Goal: Information Seeking & Learning: Understand process/instructions

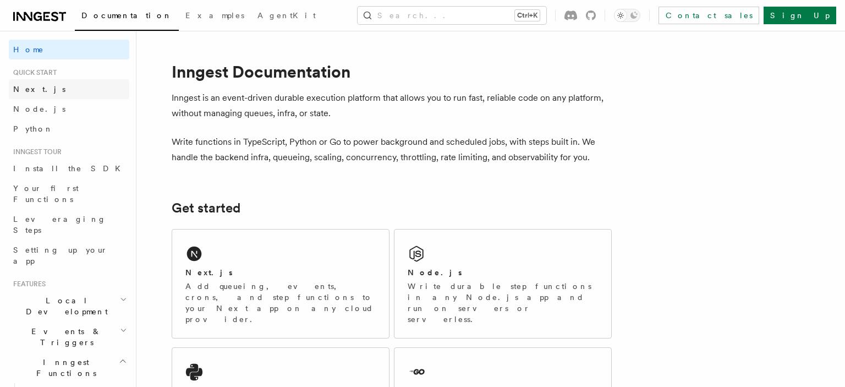
click at [43, 89] on link "Next.js" at bounding box center [69, 89] width 120 height 20
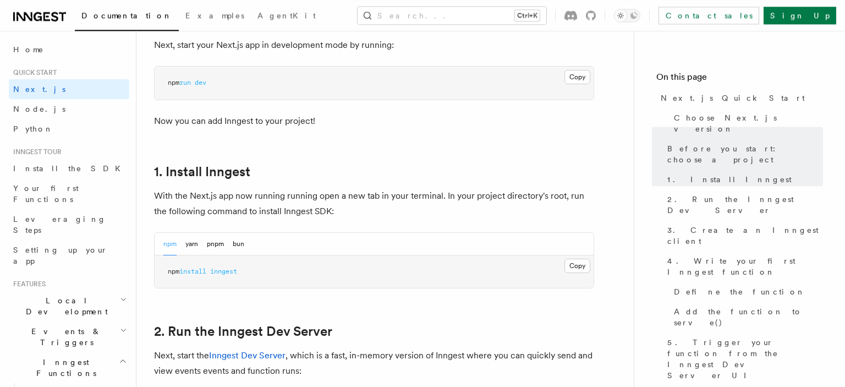
scroll to position [523, 0]
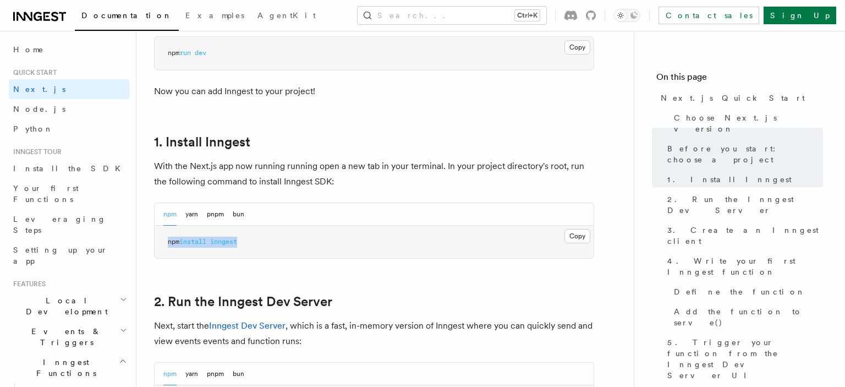
drag, startPoint x: 264, startPoint y: 244, endPoint x: 153, endPoint y: 238, distance: 111.3
click at [155, 238] on pre "npm install inngest" at bounding box center [374, 242] width 439 height 33
copy span "npm install inngest"
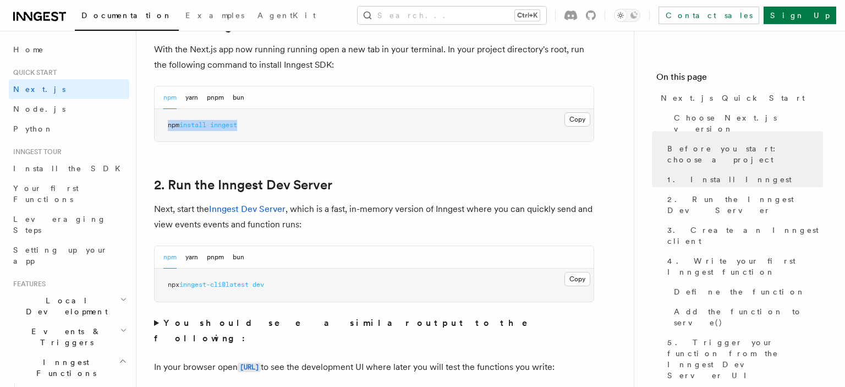
scroll to position [697, 0]
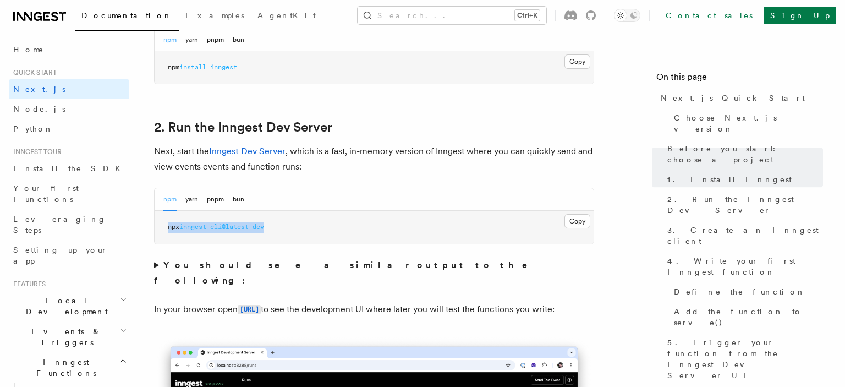
drag, startPoint x: 272, startPoint y: 233, endPoint x: 155, endPoint y: 228, distance: 116.7
click at [155, 228] on pre "npx inngest-cli@latest dev" at bounding box center [374, 227] width 439 height 33
copy span "npx inngest-cli@latest dev"
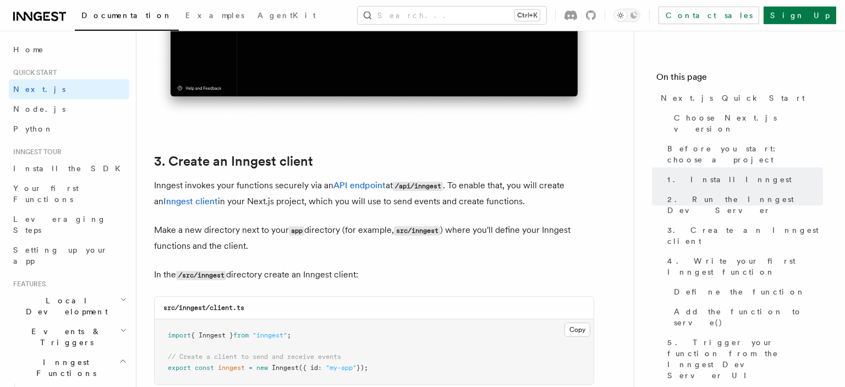
scroll to position [1278, 0]
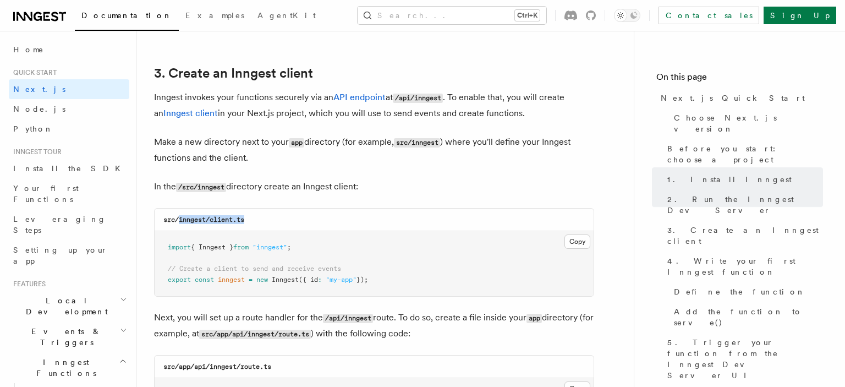
drag, startPoint x: 256, startPoint y: 219, endPoint x: 179, endPoint y: 224, distance: 77.2
click at [179, 224] on div "src/inngest/client.ts" at bounding box center [374, 219] width 439 height 23
copy code "inngest/client.ts"
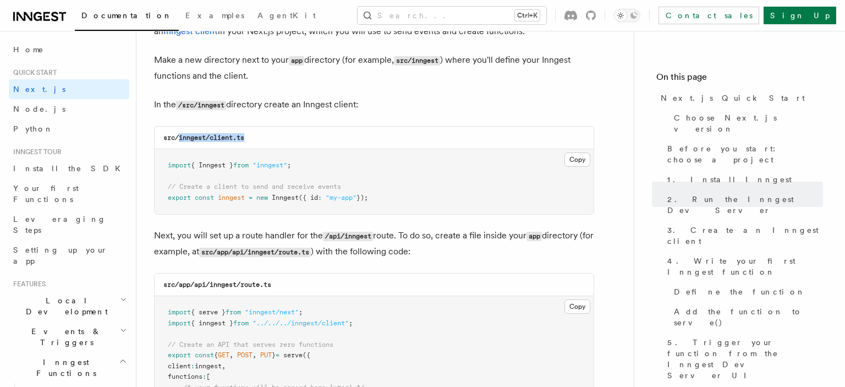
scroll to position [1394, 0]
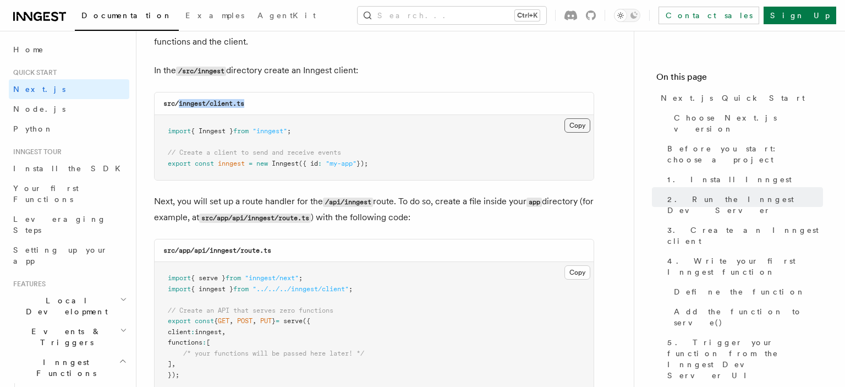
click at [575, 130] on button "Copy Copied" at bounding box center [577, 125] width 26 height 14
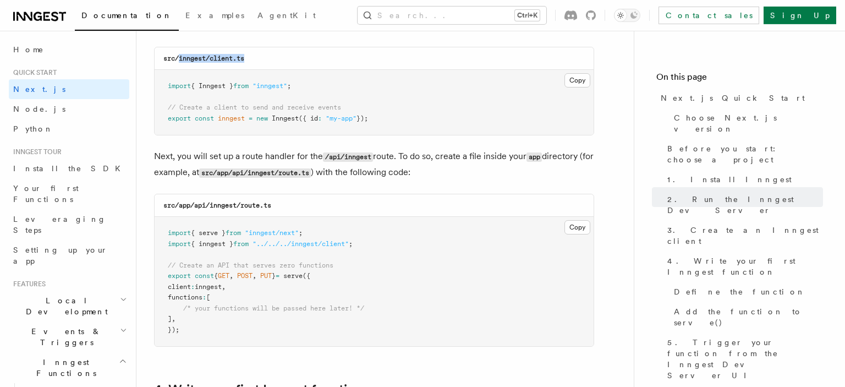
scroll to position [1510, 0]
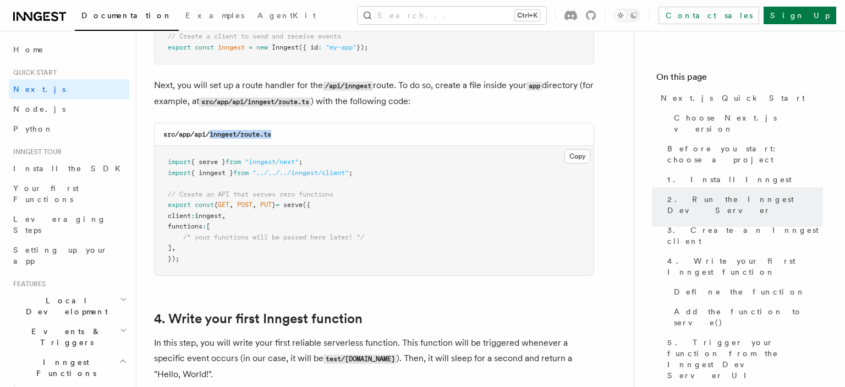
drag, startPoint x: 210, startPoint y: 136, endPoint x: 311, endPoint y: 136, distance: 101.2
click at [311, 136] on div "src/app/api/inngest/route.ts" at bounding box center [374, 134] width 439 height 23
copy code "inngest/route.ts"
click at [577, 160] on button "Copy Copied" at bounding box center [577, 156] width 26 height 14
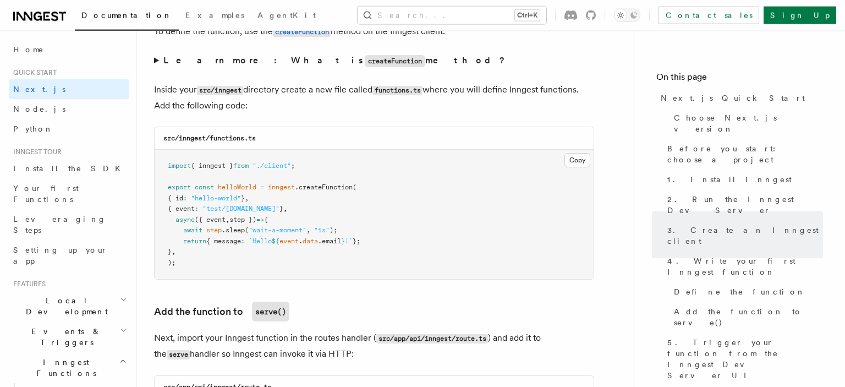
scroll to position [1916, 0]
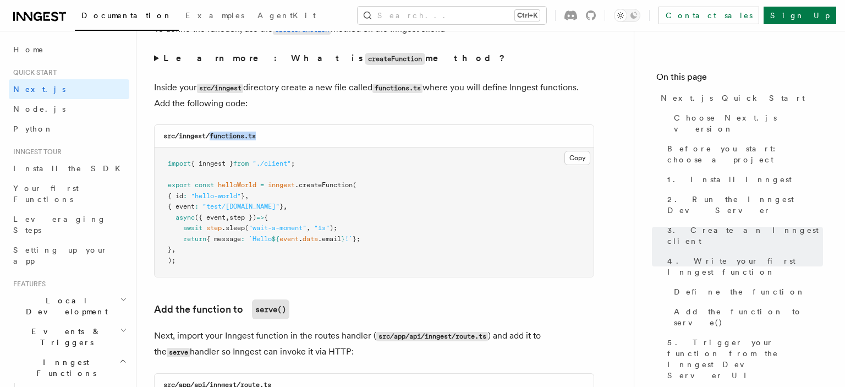
drag, startPoint x: 212, startPoint y: 139, endPoint x: 291, endPoint y: 151, distance: 80.0
click at [276, 142] on div "src/inngest/functions.ts" at bounding box center [374, 136] width 439 height 23
copy code "functions.ts"
click at [578, 162] on button "Copy Copied" at bounding box center [577, 158] width 26 height 14
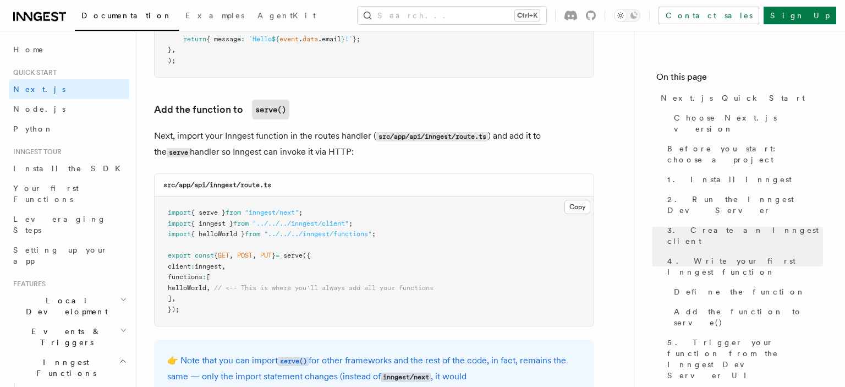
scroll to position [2149, 0]
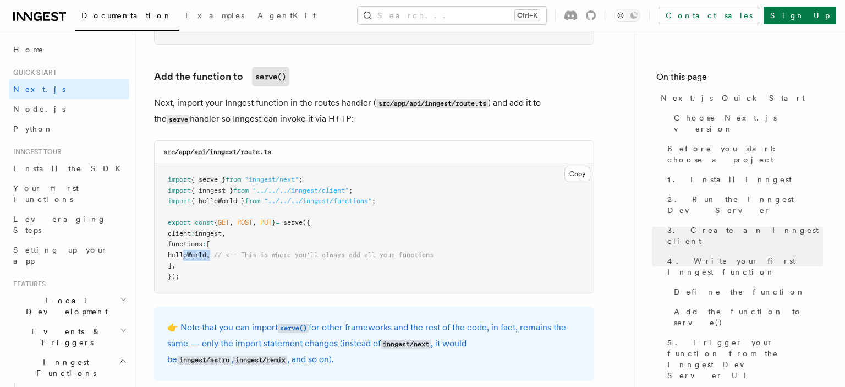
drag, startPoint x: 226, startPoint y: 261, endPoint x: 185, endPoint y: 258, distance: 40.2
click at [185, 258] on span "helloWorld , // <-- This is where you'll always add all your functions" at bounding box center [301, 255] width 266 height 8
copy span "helloWorld ,"
drag, startPoint x: 388, startPoint y: 205, endPoint x: 160, endPoint y: 204, distance: 228.3
click at [160, 204] on pre "import { serve } from "inngest/next" ; import { inngest } from "../../../innges…" at bounding box center [374, 227] width 439 height 129
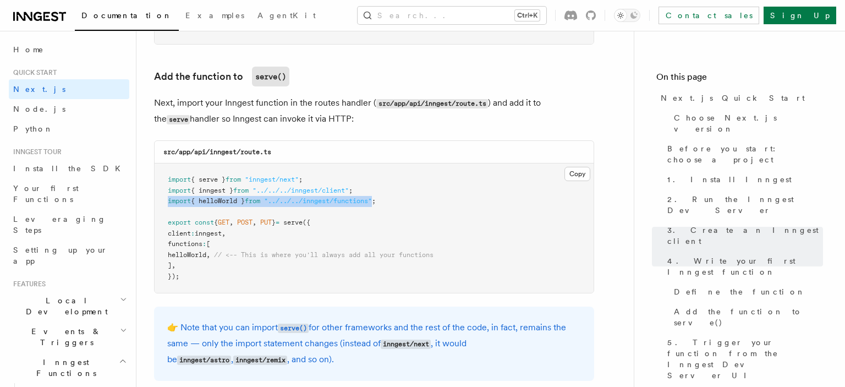
copy span "import { helloWorld } from "../../../inngest/functions""
